Goal: Book appointment/travel/reservation

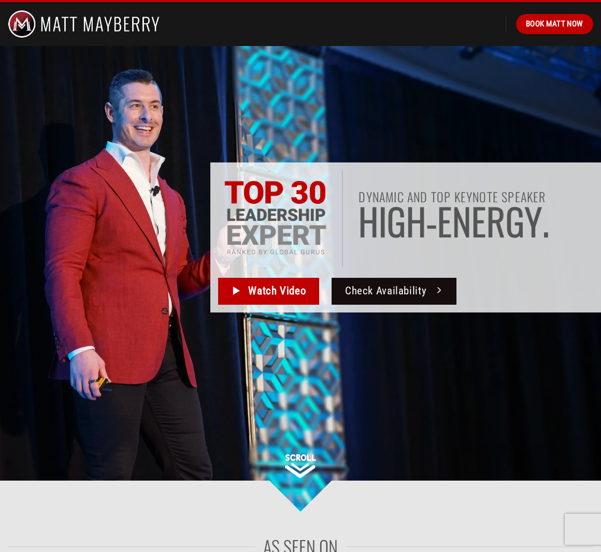
drag, startPoint x: 371, startPoint y: 299, endPoint x: 348, endPoint y: 303, distance: 22.6
click at [371, 299] on span "Check Availability" at bounding box center [385, 291] width 81 height 17
click at [287, 297] on span "Watch Video" at bounding box center [276, 291] width 57 height 17
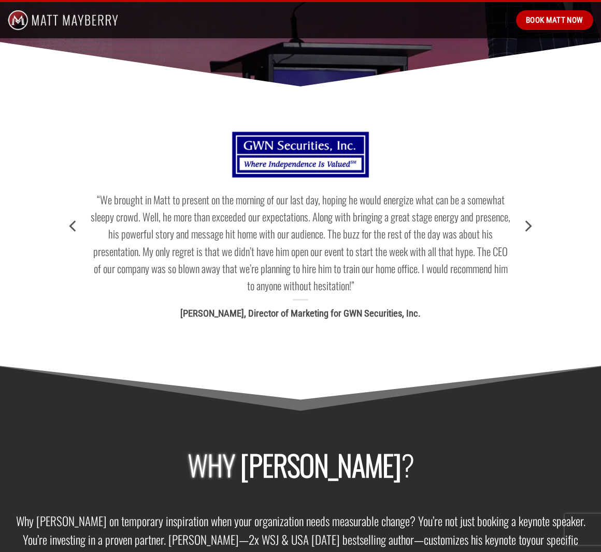
scroll to position [1223, 0]
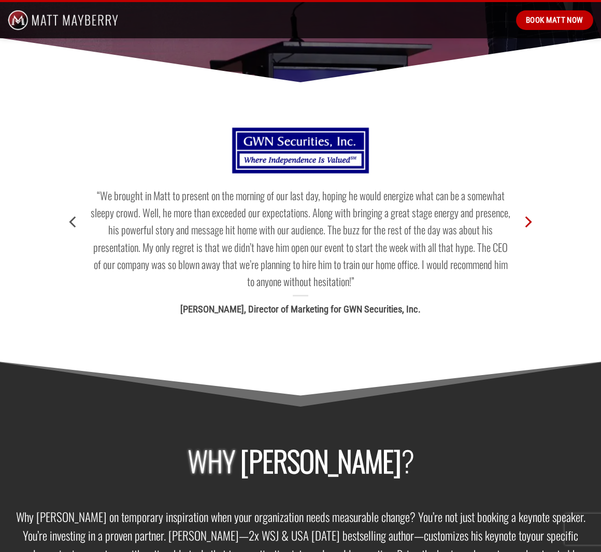
click at [532, 213] on icon "Next" at bounding box center [527, 222] width 19 height 19
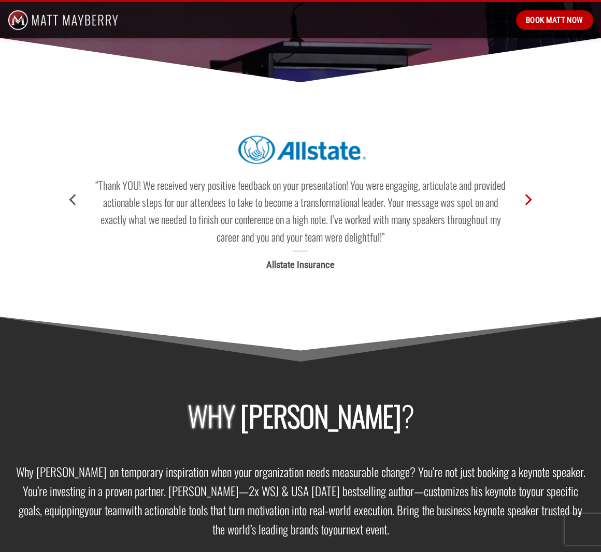
click at [528, 191] on icon "Next" at bounding box center [527, 200] width 19 height 19
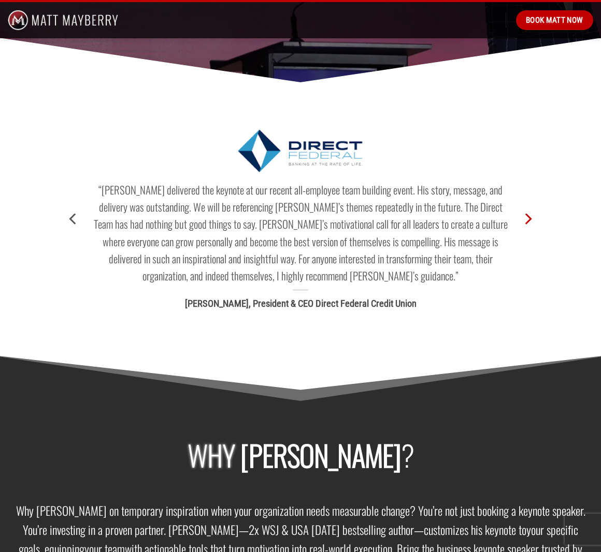
click at [524, 198] on button "Next" at bounding box center [527, 219] width 19 height 42
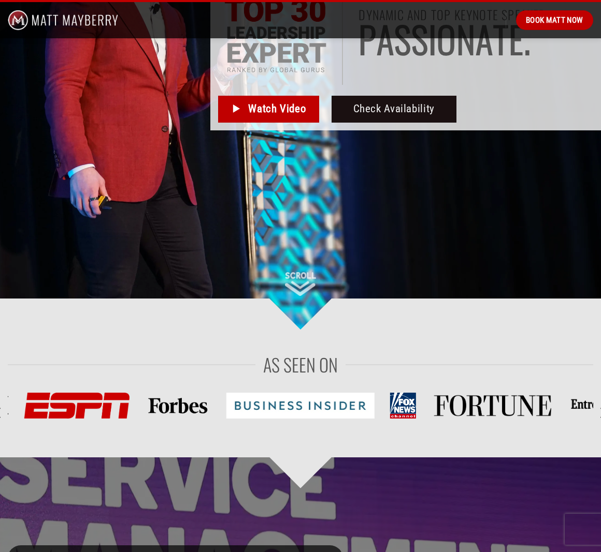
scroll to position [0, 0]
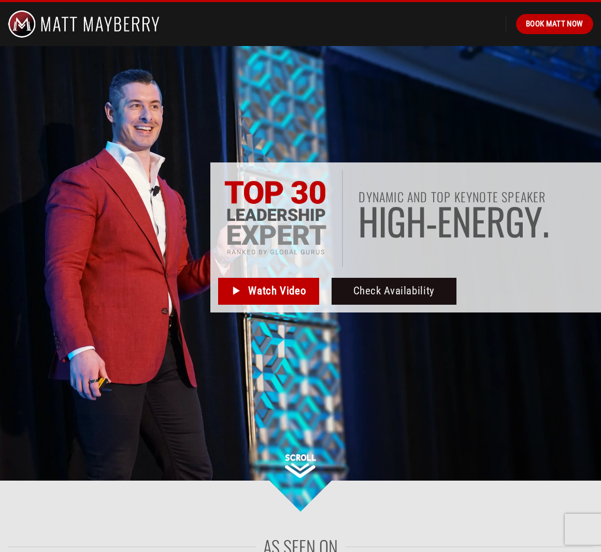
click at [266, 216] on img at bounding box center [275, 219] width 103 height 76
